Goal: Task Accomplishment & Management: Use online tool/utility

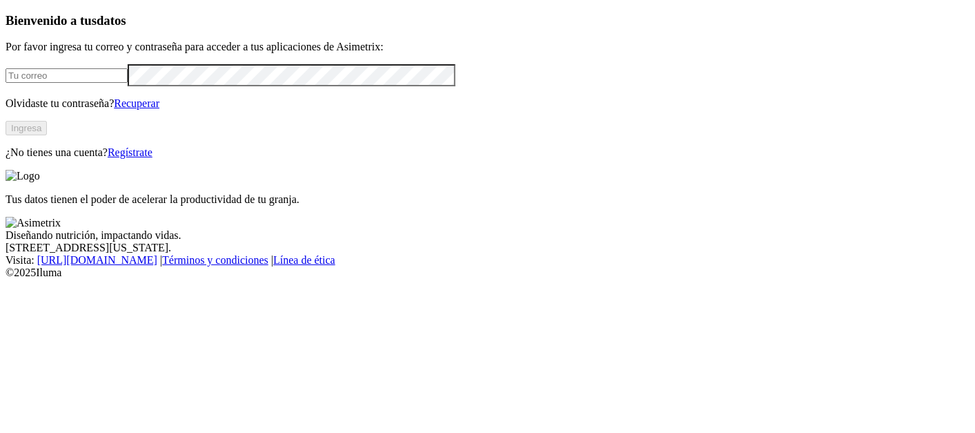
type input "[PERSON_NAME][EMAIL_ADDRESS][DOMAIN_NAME]"
click at [47, 135] on button "Ingresa" at bounding box center [26, 128] width 41 height 14
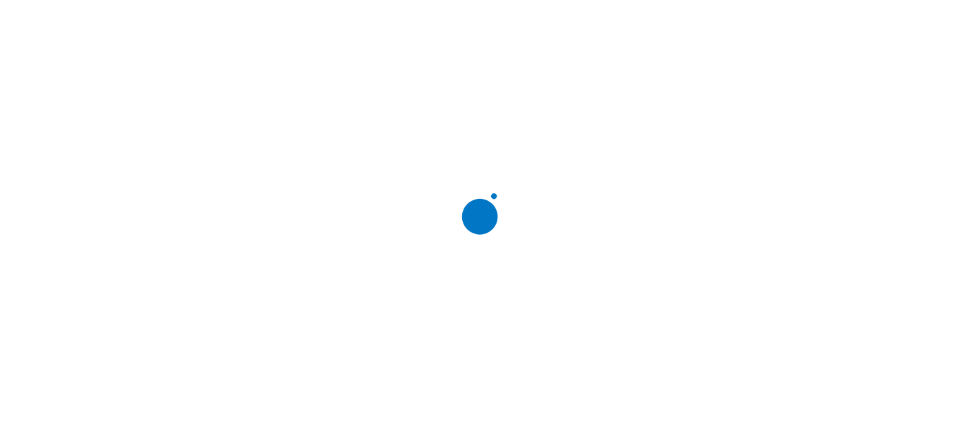
scroll to position [0, 0]
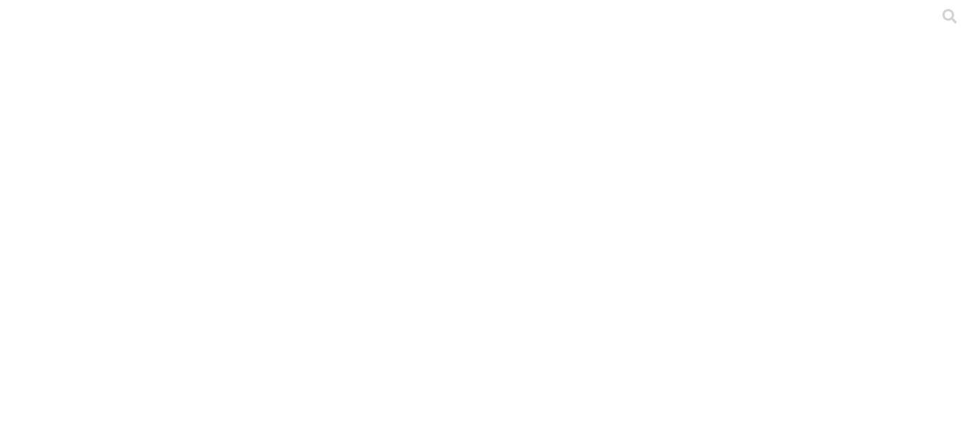
type input "[DATE]"
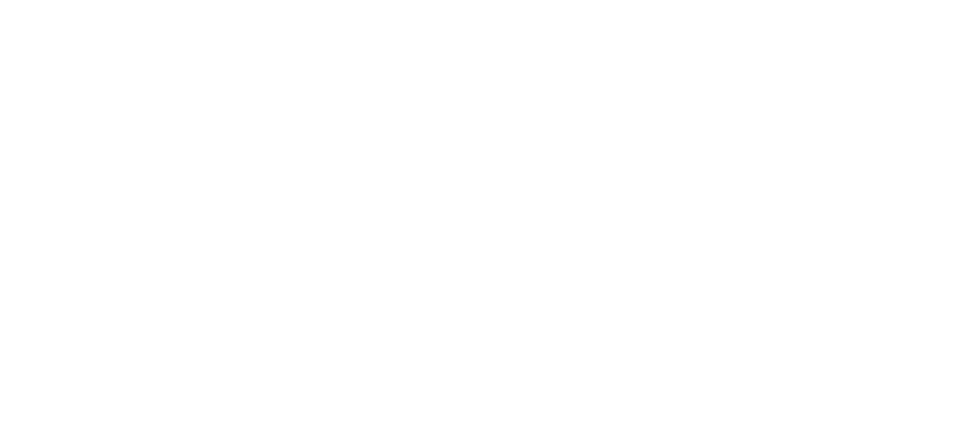
type input "[DATE]"
